Goal: Information Seeking & Learning: Learn about a topic

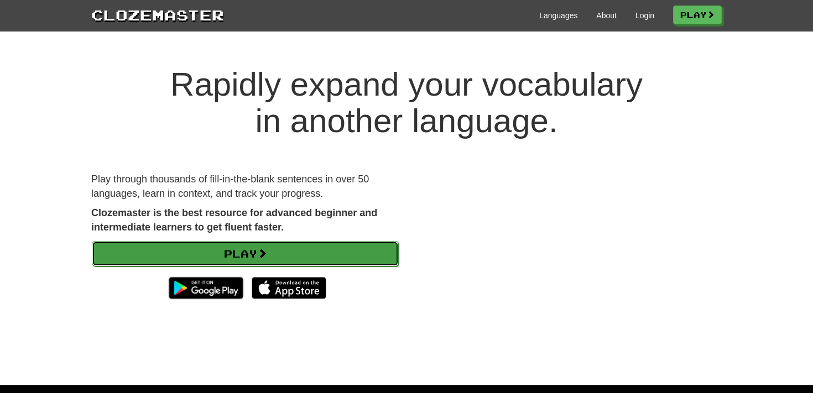
click at [296, 256] on link "Play" at bounding box center [245, 253] width 307 height 25
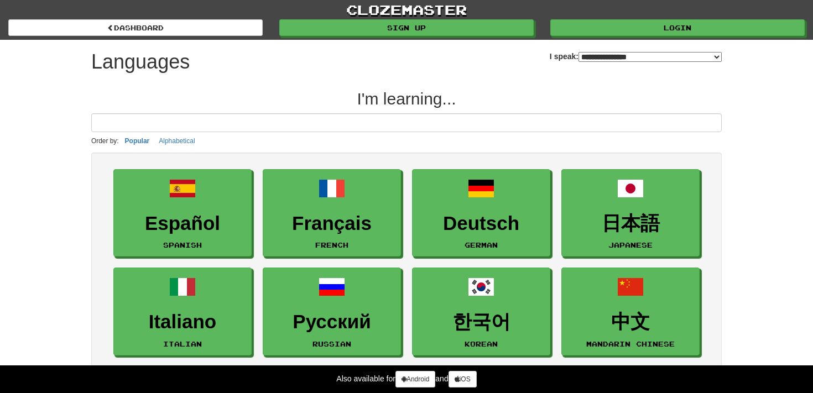
select select "*******"
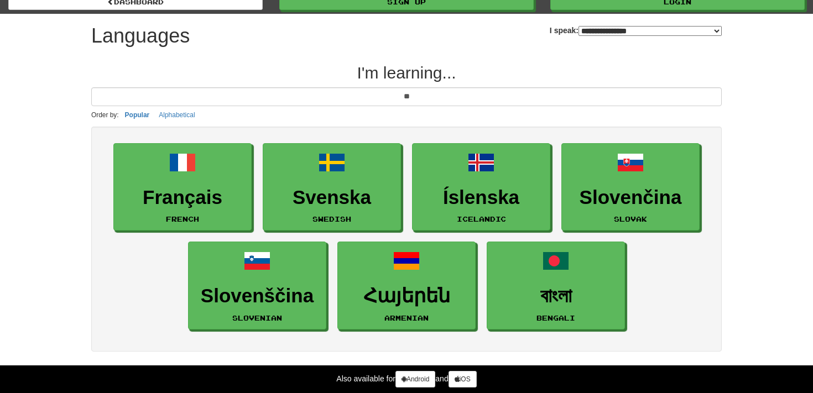
scroll to position [25, 0]
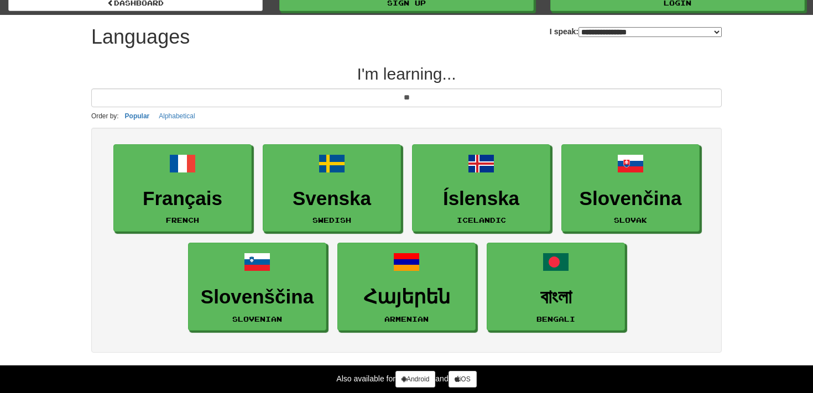
type input "*"
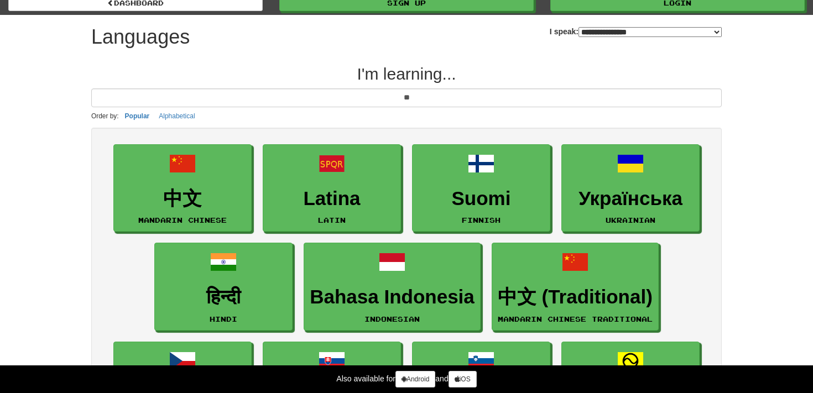
type input "*"
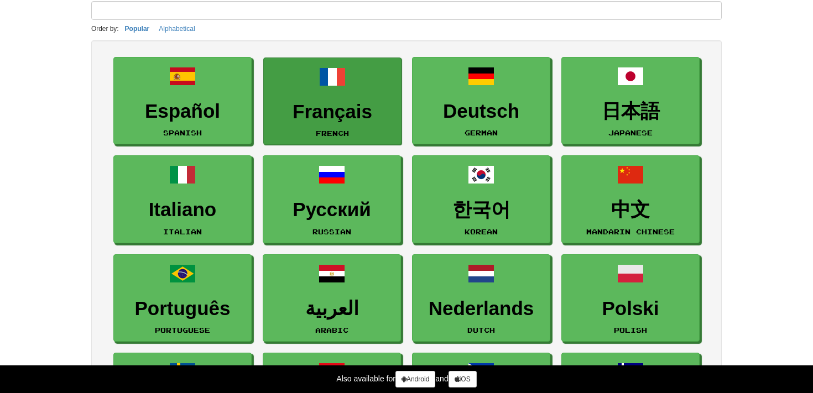
scroll to position [0, 0]
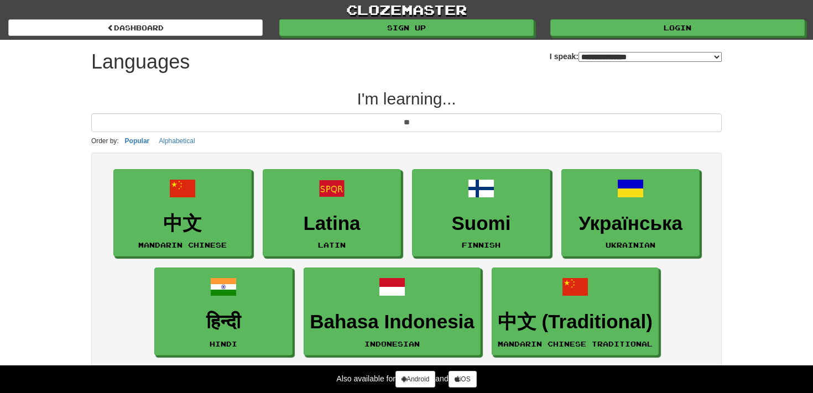
type input "*"
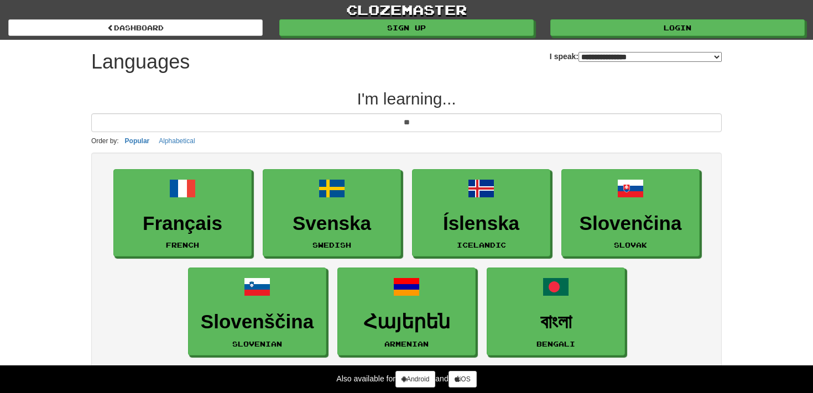
type input "*"
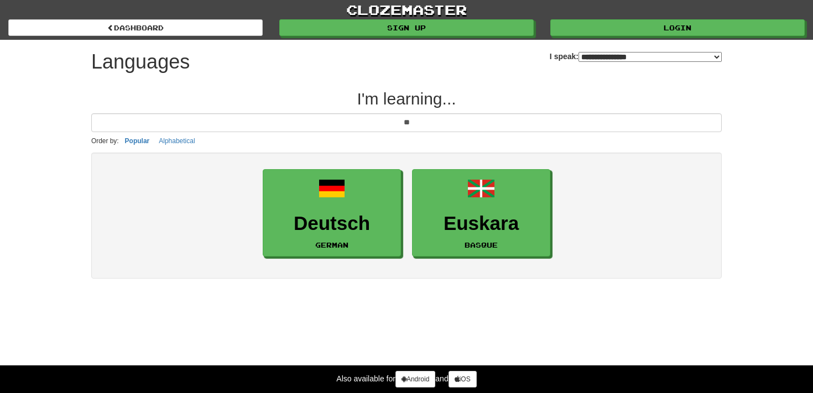
type input "*"
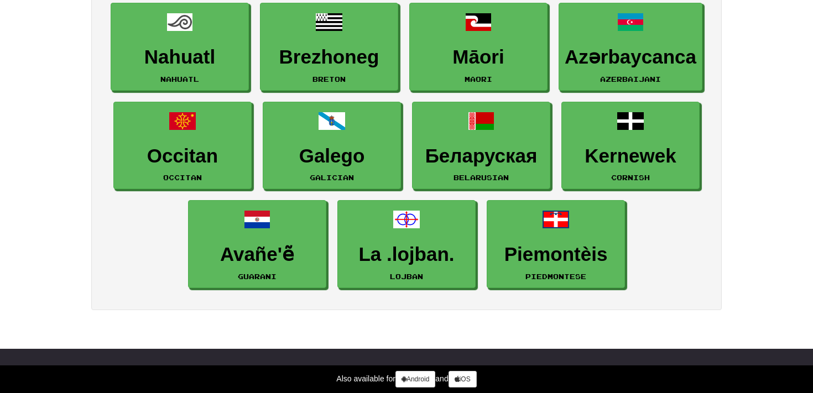
scroll to position [1676, 0]
